Goal: Task Accomplishment & Management: Complete application form

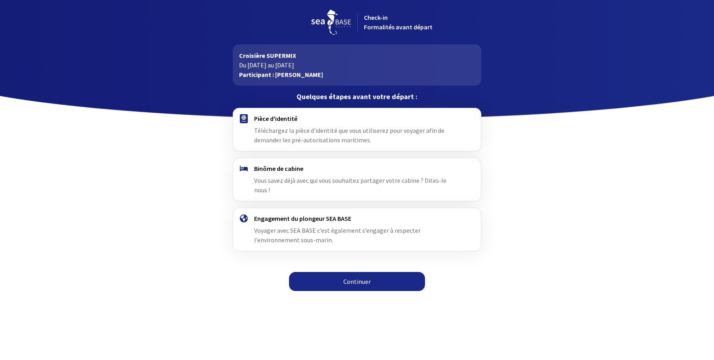
click at [352, 272] on link "Continuer" at bounding box center [357, 281] width 136 height 19
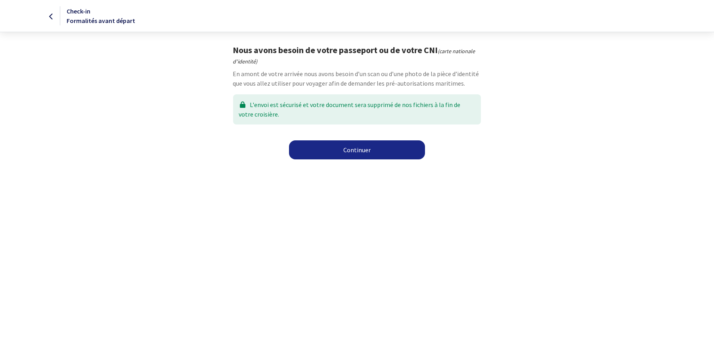
click at [356, 153] on link "Continuer" at bounding box center [357, 149] width 136 height 19
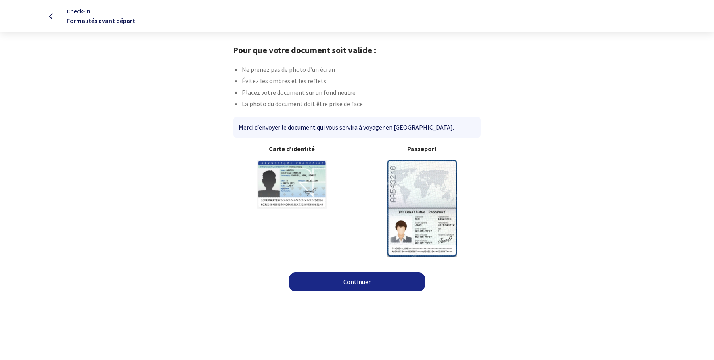
click at [354, 285] on link "Continuer" at bounding box center [357, 281] width 136 height 19
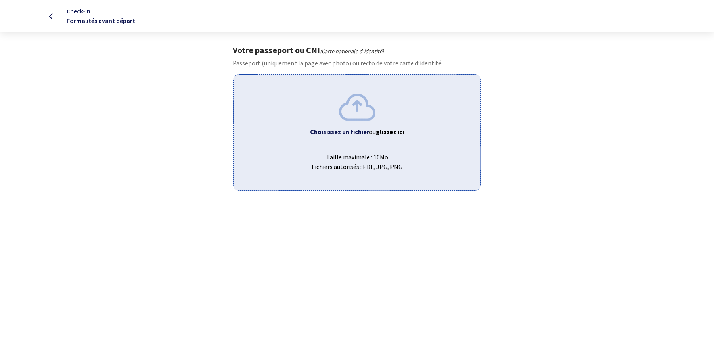
click at [50, 17] on icon at bounding box center [51, 17] width 4 height 0
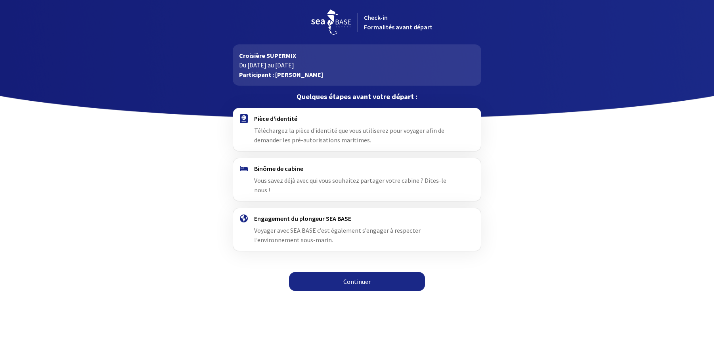
click at [358, 272] on link "Continuer" at bounding box center [357, 281] width 136 height 19
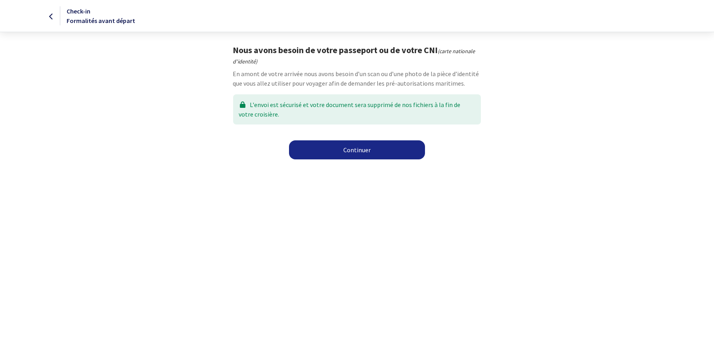
click at [366, 148] on link "Continuer" at bounding box center [357, 149] width 136 height 19
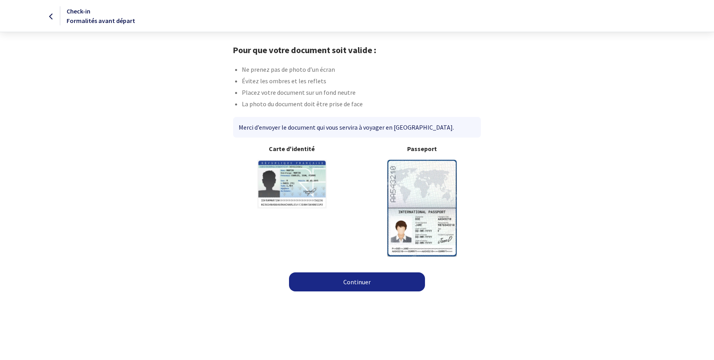
click at [367, 281] on link "Continuer" at bounding box center [357, 281] width 136 height 19
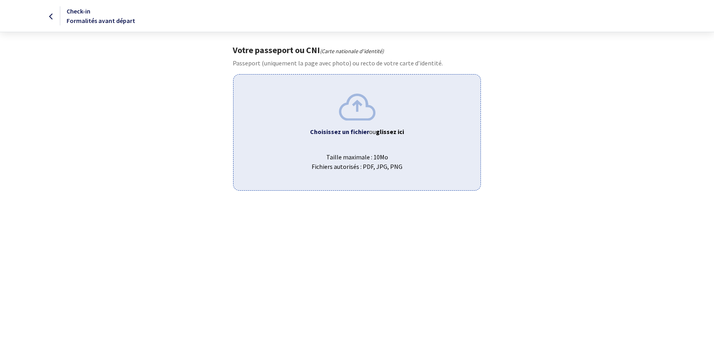
click at [360, 132] on b "Choisissez un fichier" at bounding box center [339, 132] width 59 height 8
